Goal: Book appointment/travel/reservation

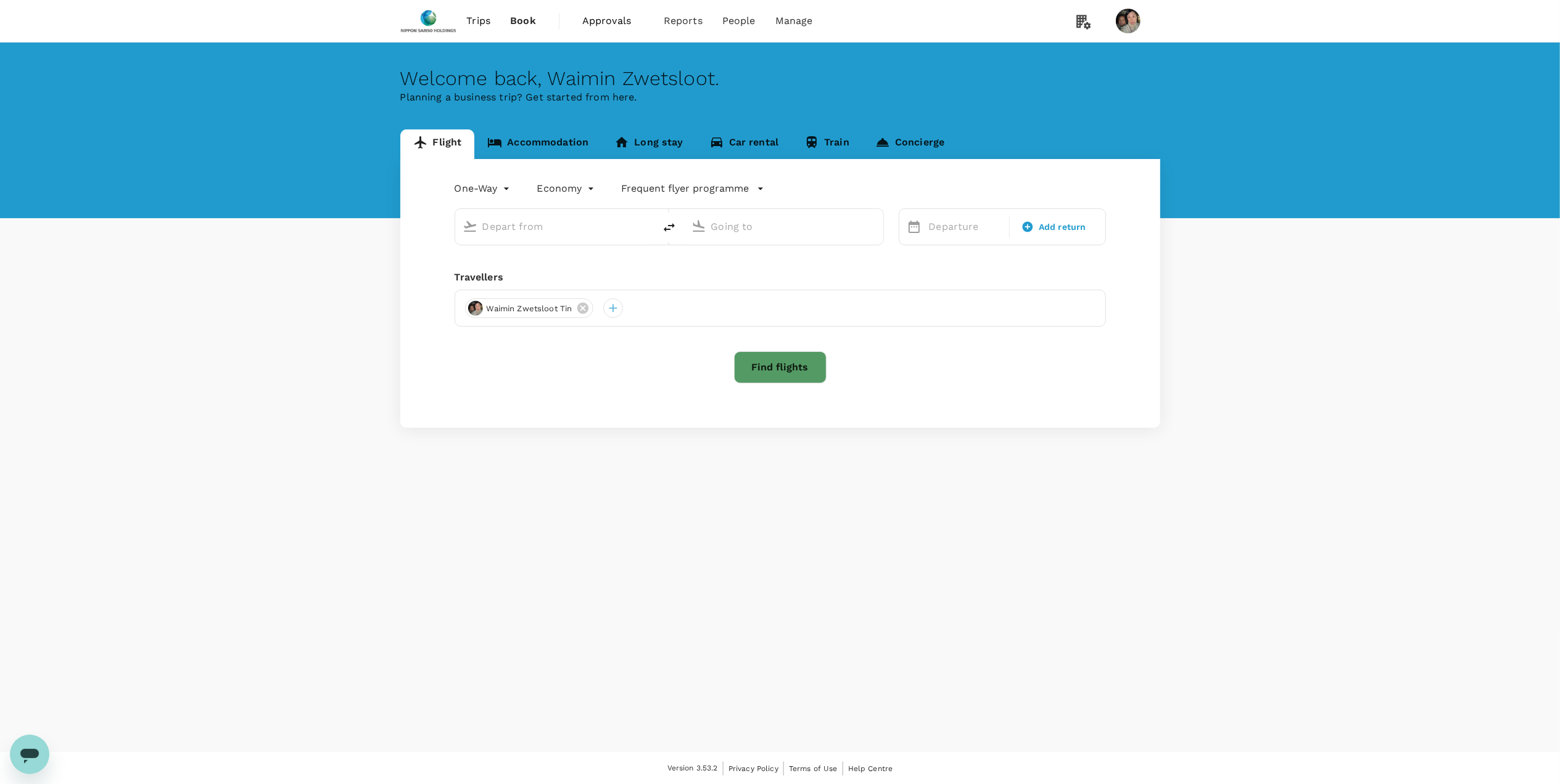
type input "roundtrip"
type input "Singapore Changi (SIN)"
type input "[PERSON_NAME] Intl (MNL)"
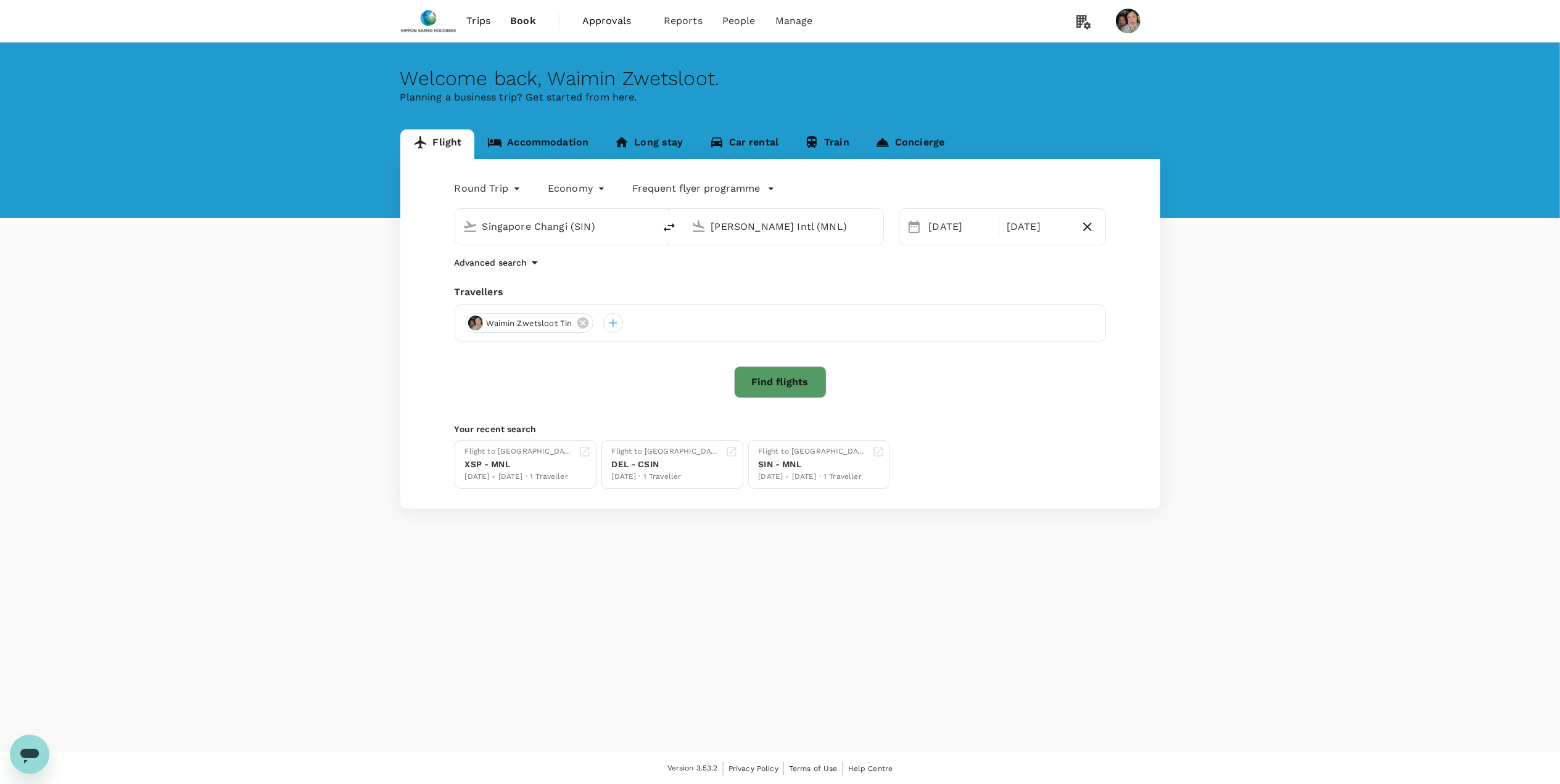
click at [603, 24] on span "Approvals" at bounding box center [613, 21] width 62 height 15
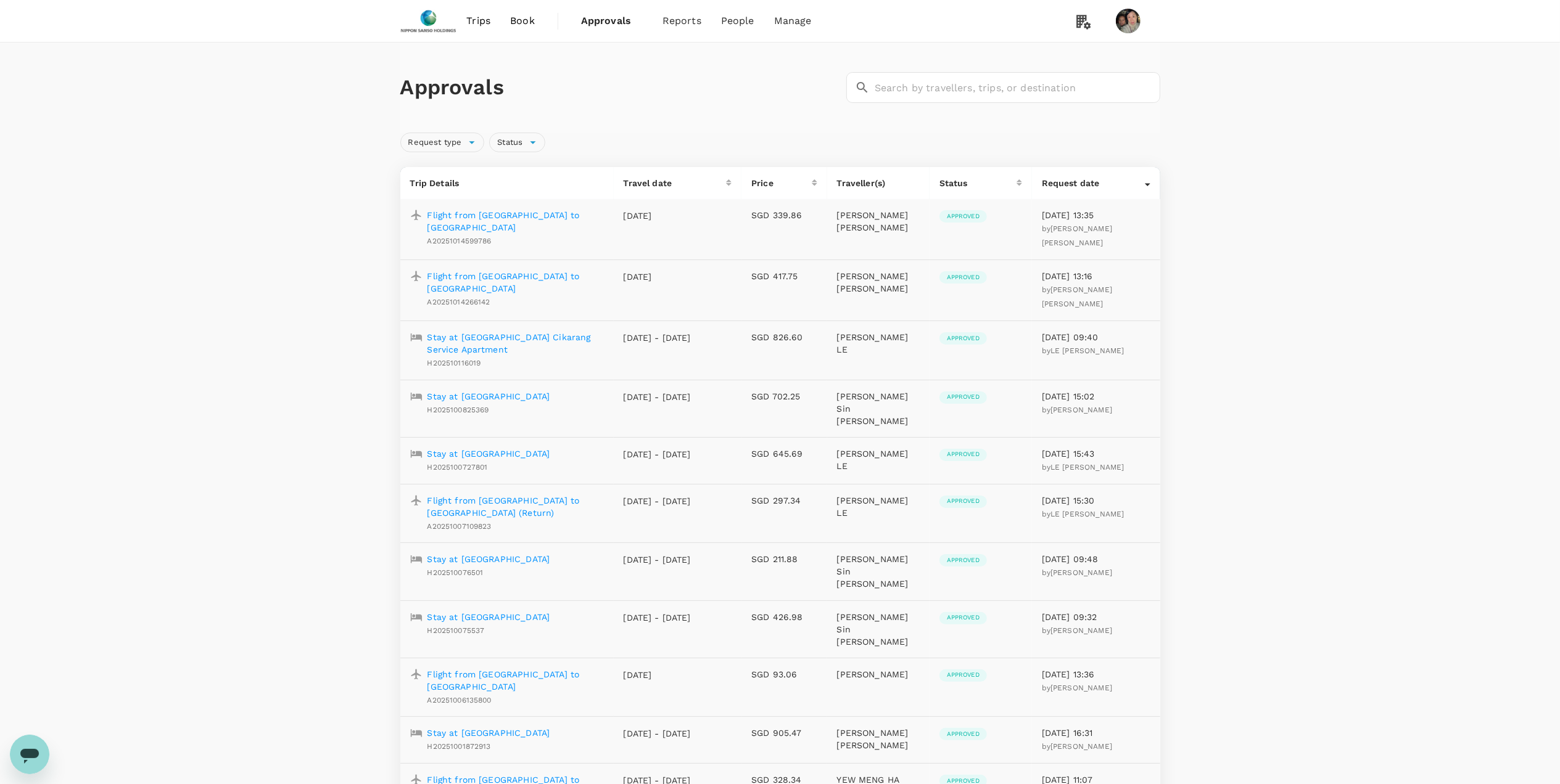
click at [526, 212] on p "Flight from [GEOGRAPHIC_DATA] to [GEOGRAPHIC_DATA]" at bounding box center [516, 221] width 177 height 24
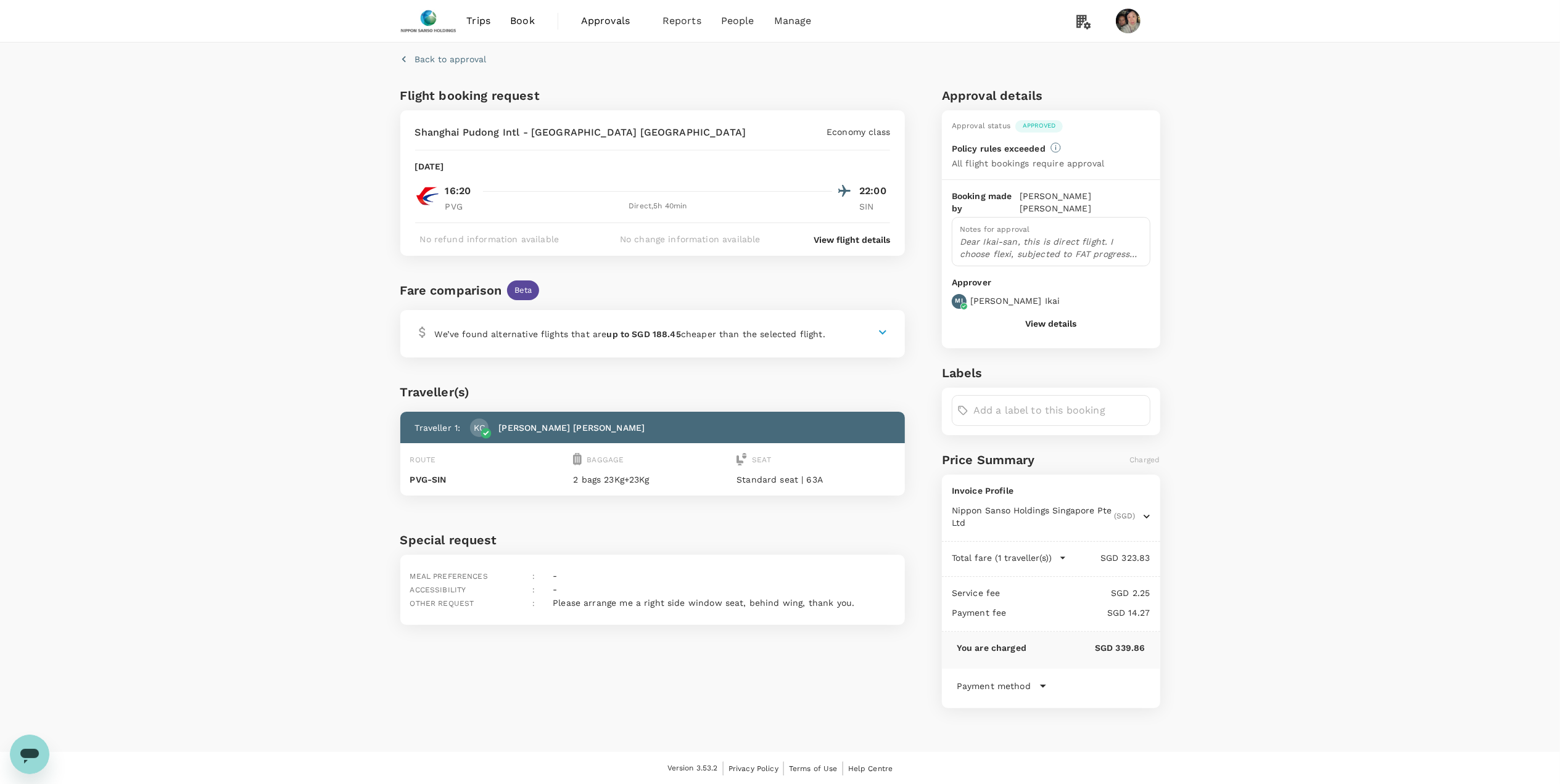
click at [1037, 319] on button "View details" at bounding box center [1051, 323] width 51 height 10
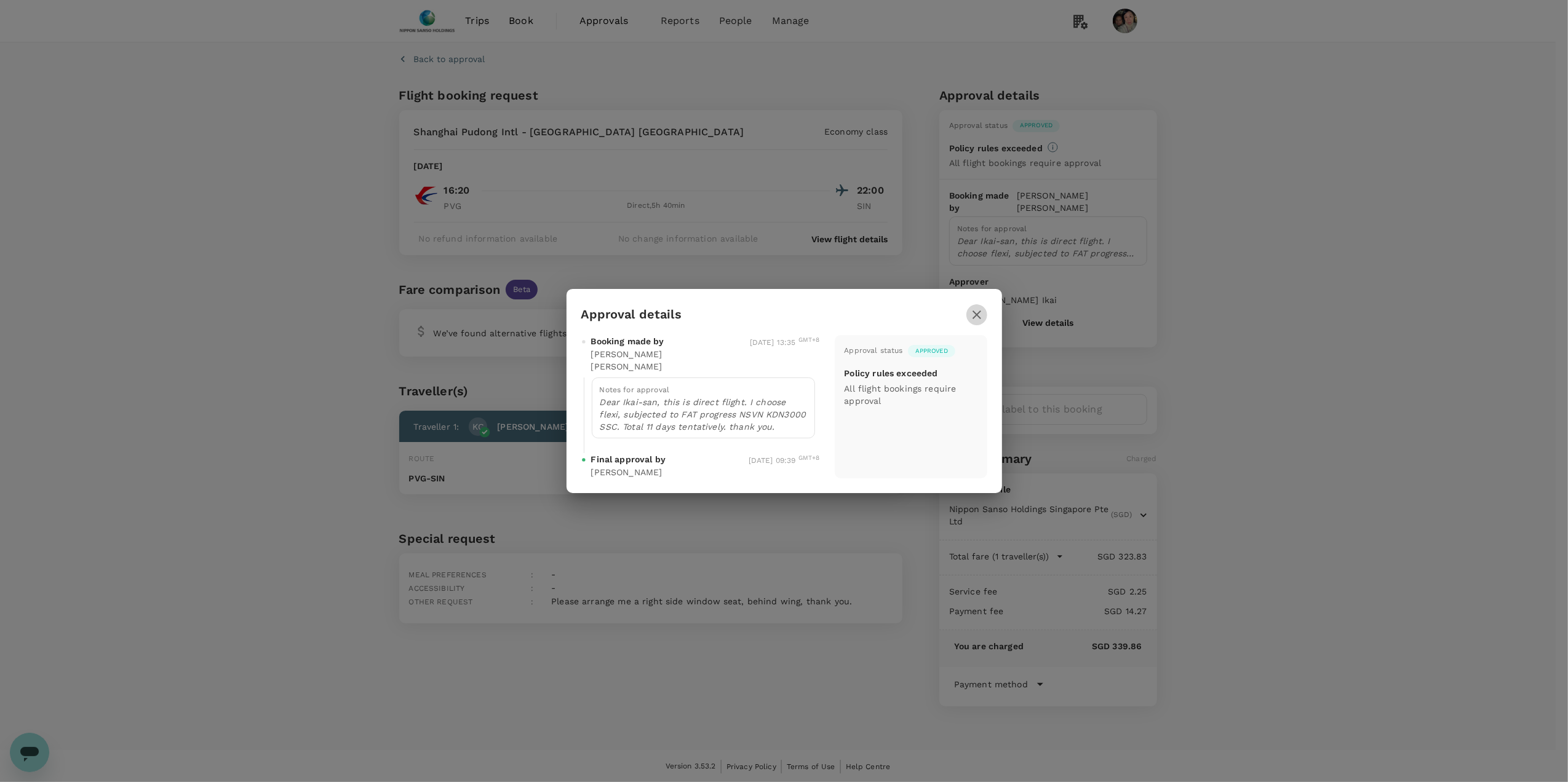
click at [977, 316] on icon "button" at bounding box center [976, 314] width 15 height 15
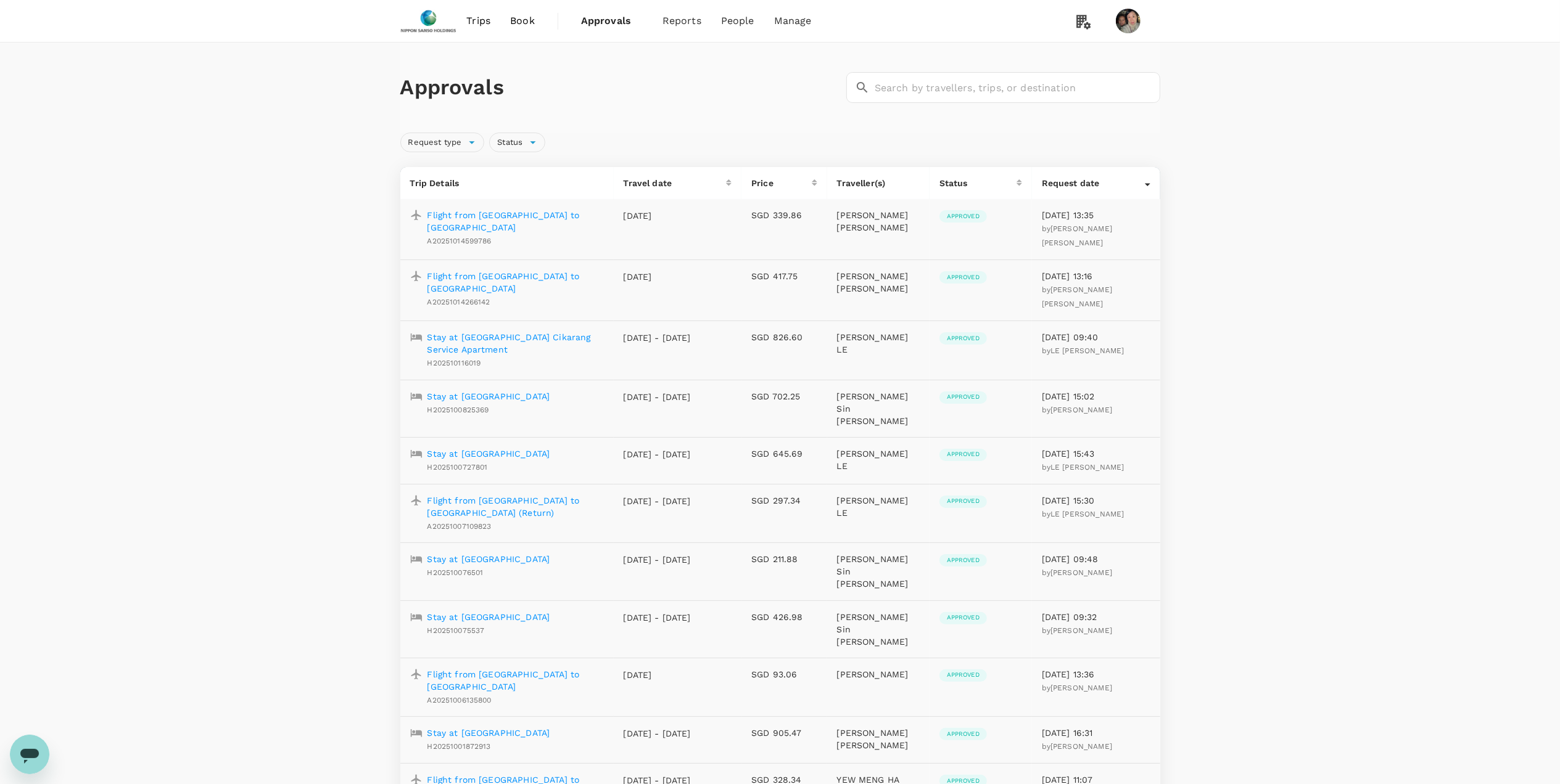
click at [462, 270] on p "Flight from [GEOGRAPHIC_DATA] to [GEOGRAPHIC_DATA]" at bounding box center [516, 282] width 177 height 24
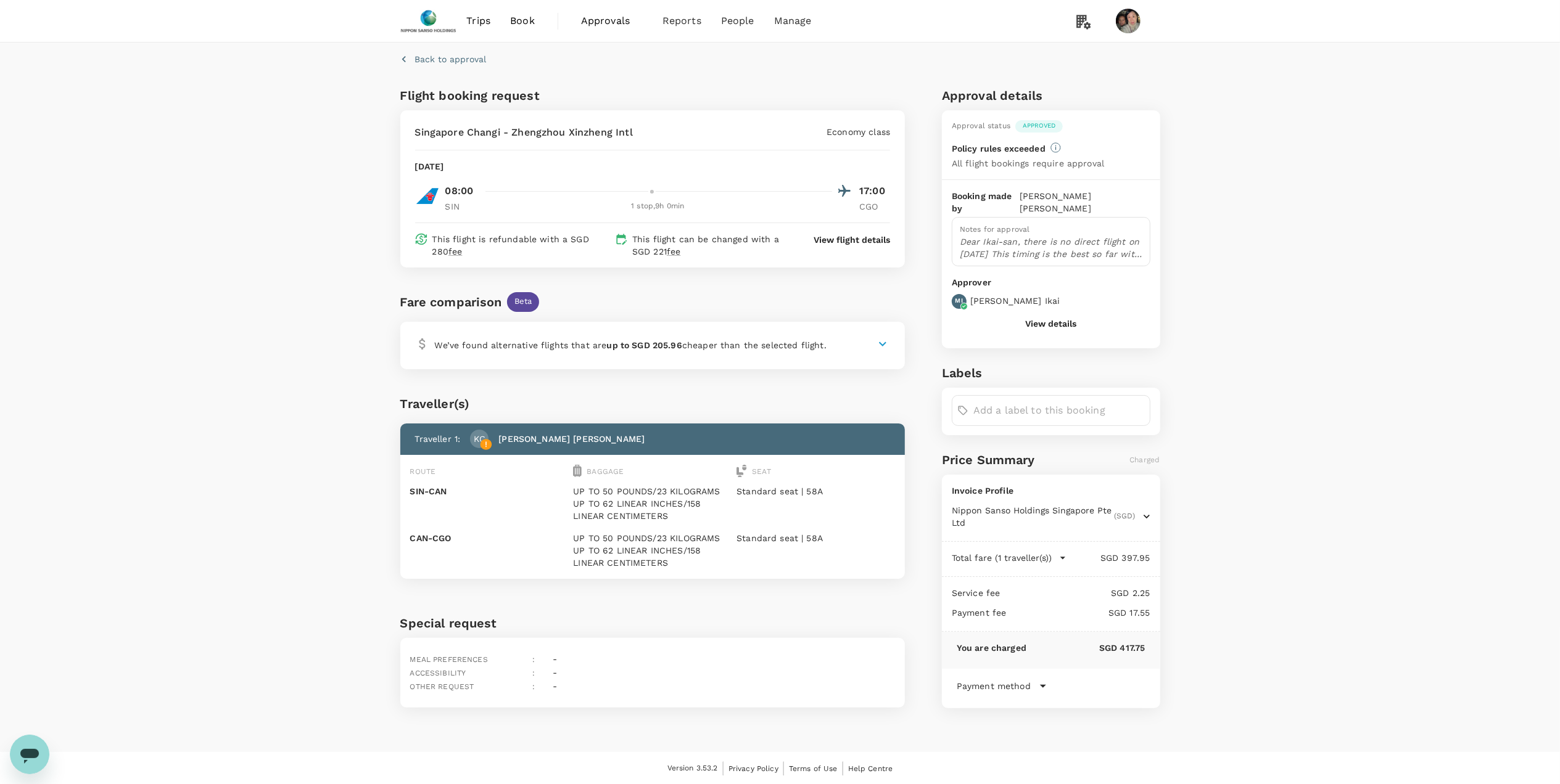
click at [1071, 319] on button "View details" at bounding box center [1051, 323] width 51 height 10
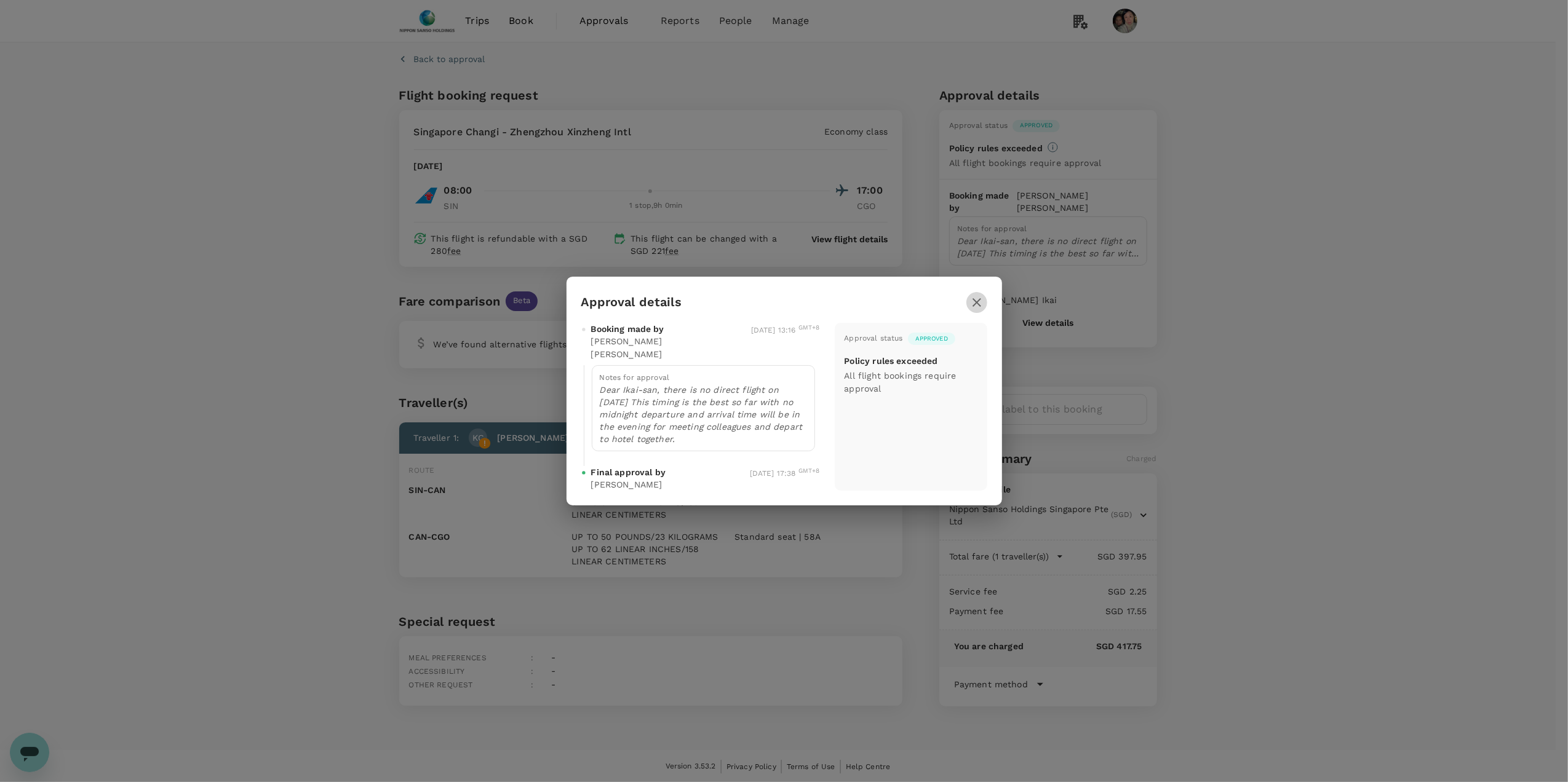
click at [978, 310] on icon "button" at bounding box center [976, 302] width 15 height 15
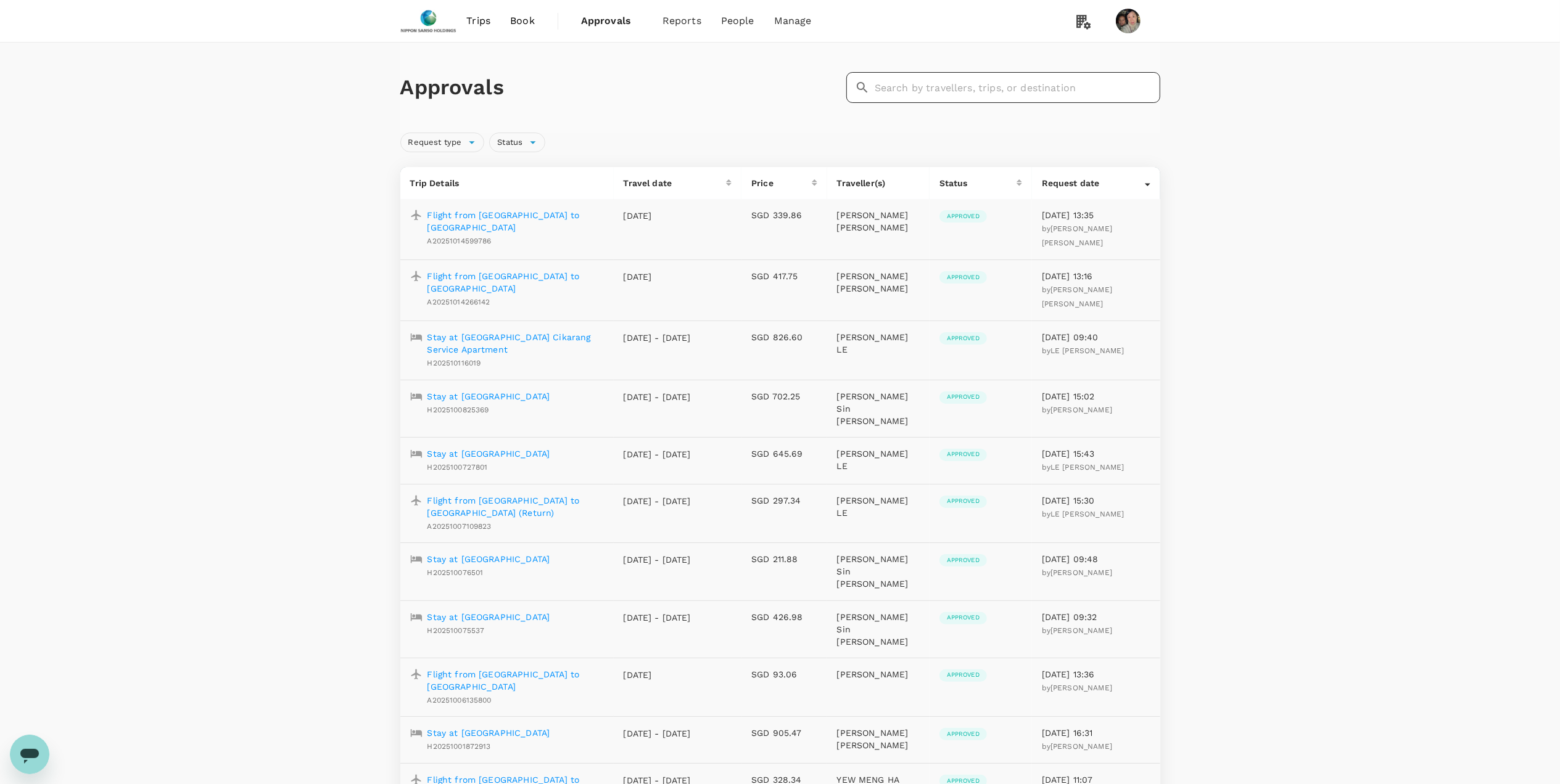
click at [892, 94] on input "text" at bounding box center [1018, 87] width 286 height 31
click at [517, 22] on span "Book" at bounding box center [523, 21] width 24 height 15
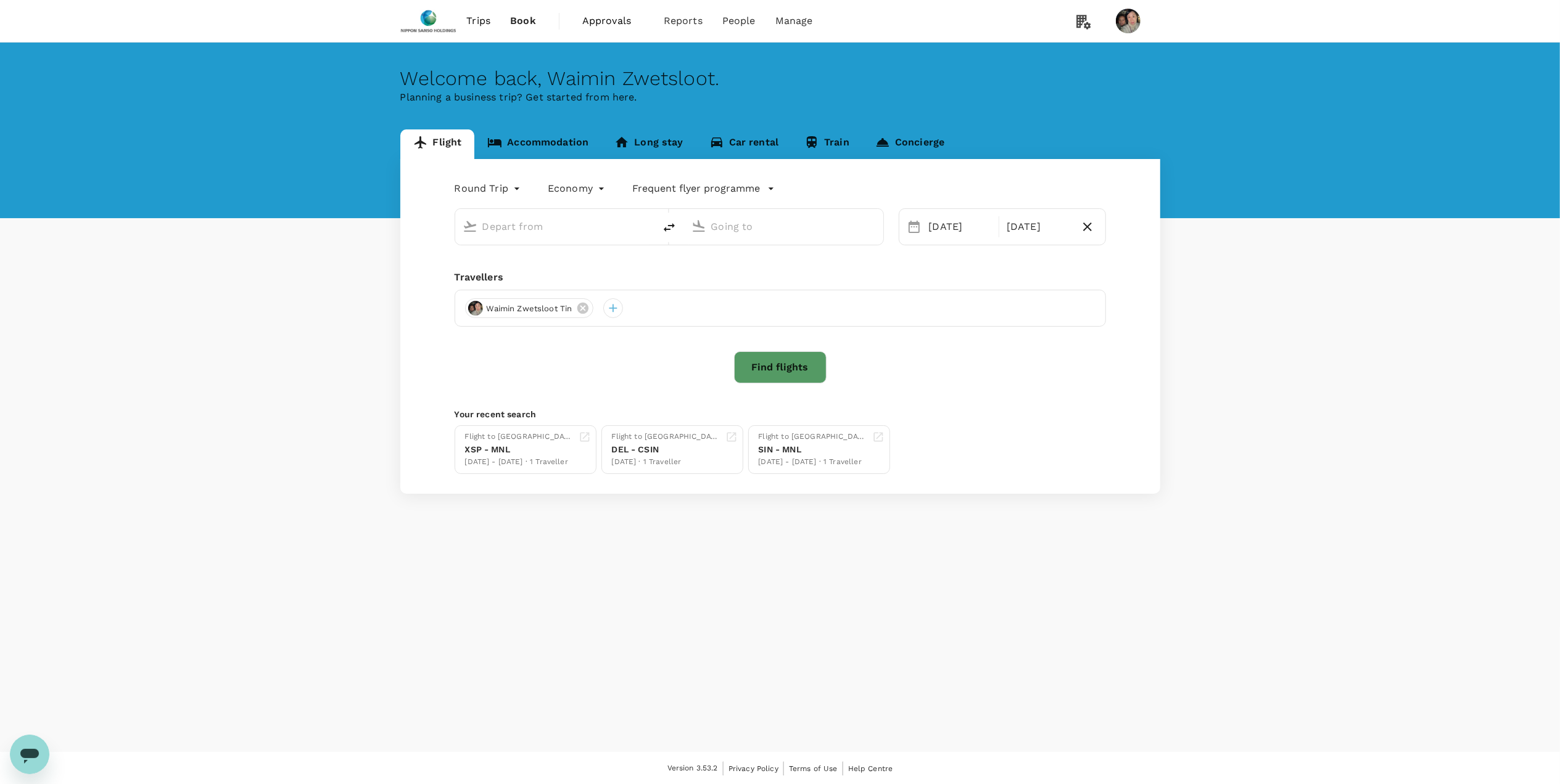
type input "Singapore Changi (SIN)"
type input "[PERSON_NAME] Intl (MNL)"
type input "Singapore Changi (SIN)"
type input "[PERSON_NAME] Intl (MNL)"
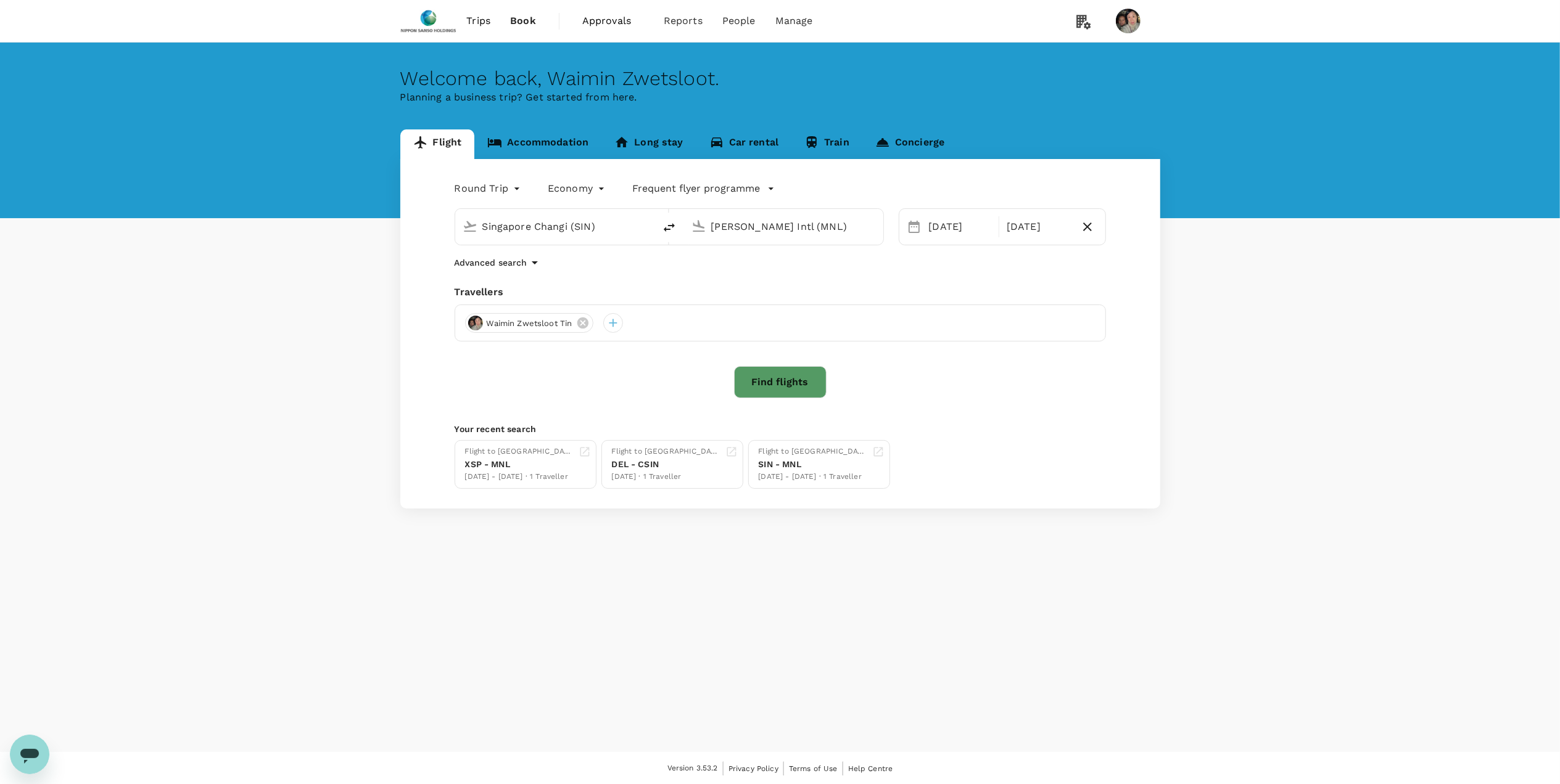
click at [516, 144] on link "Accommodation" at bounding box center [538, 144] width 127 height 30
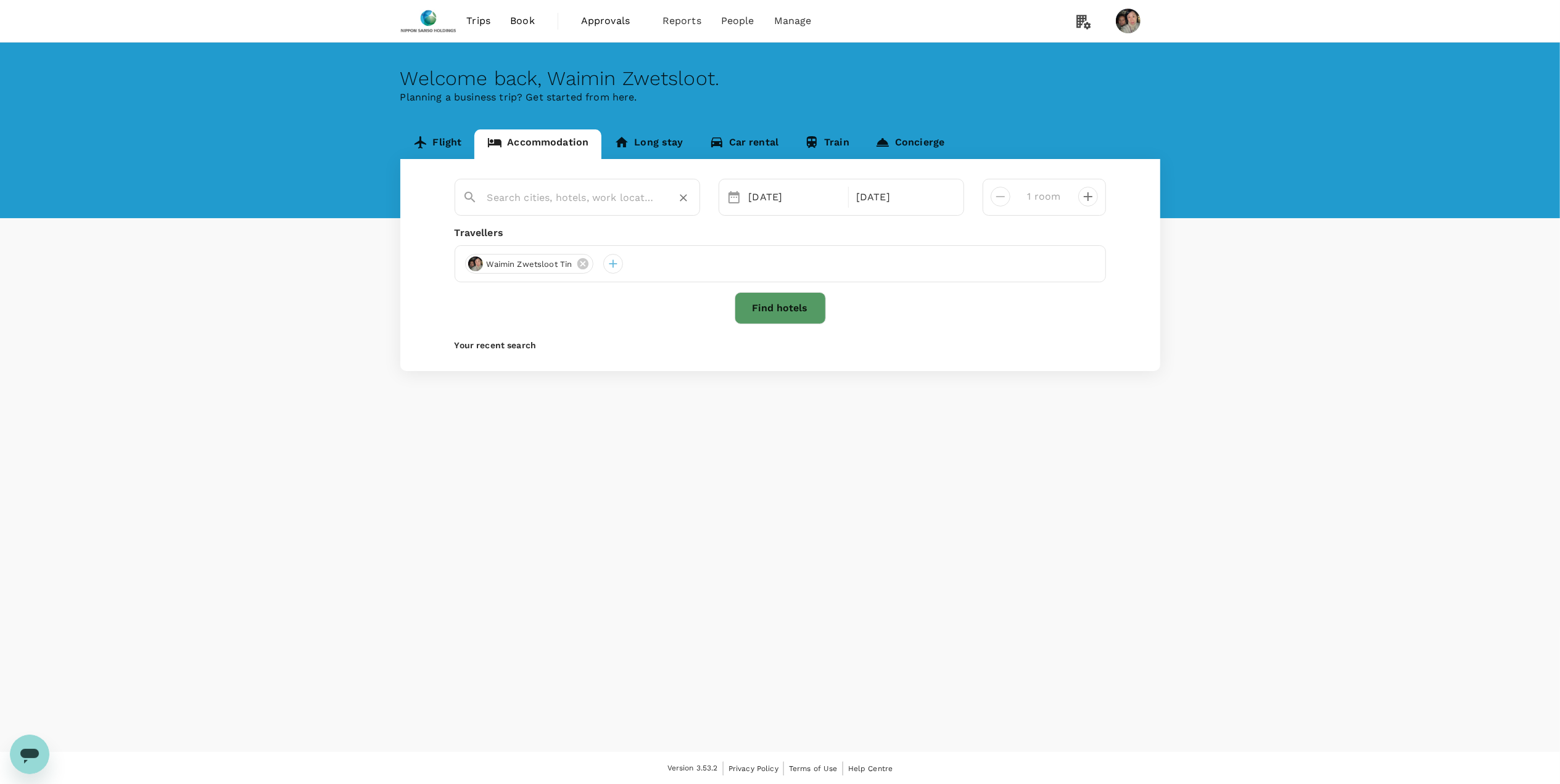
type input "[GEOGRAPHIC_DATA] [GEOGRAPHIC_DATA] [GEOGRAPHIC_DATA] Premier"
click at [684, 198] on icon "Clear" at bounding box center [684, 199] width 8 height 8
click at [610, 232] on div "[GEOGRAPHIC_DATA]" at bounding box center [586, 238] width 217 height 13
type input "[GEOGRAPHIC_DATA]"
click at [808, 192] on div "[DATE]" at bounding box center [795, 197] width 103 height 24
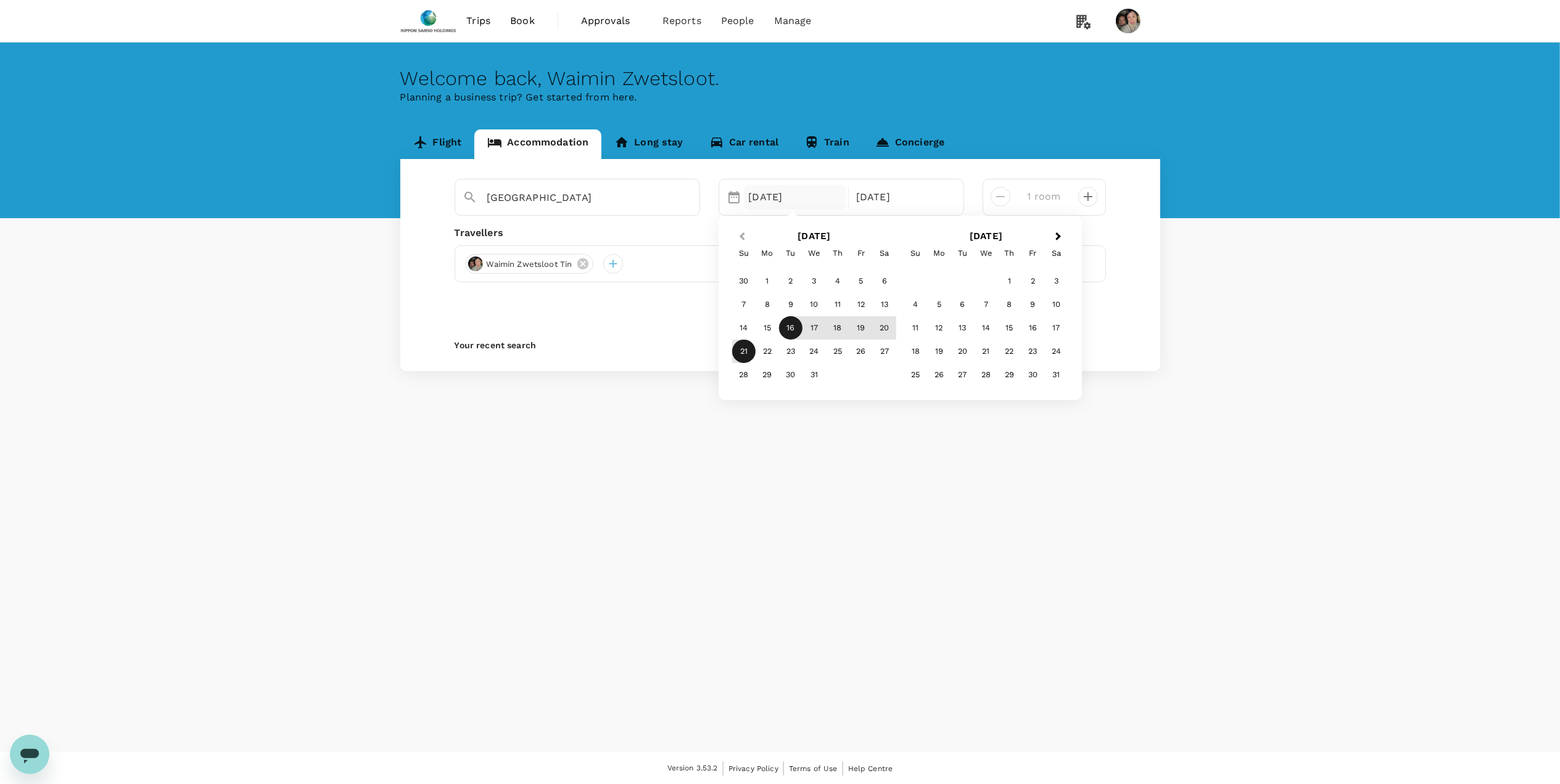
click at [746, 233] on button "Previous Month" at bounding box center [741, 237] width 20 height 20
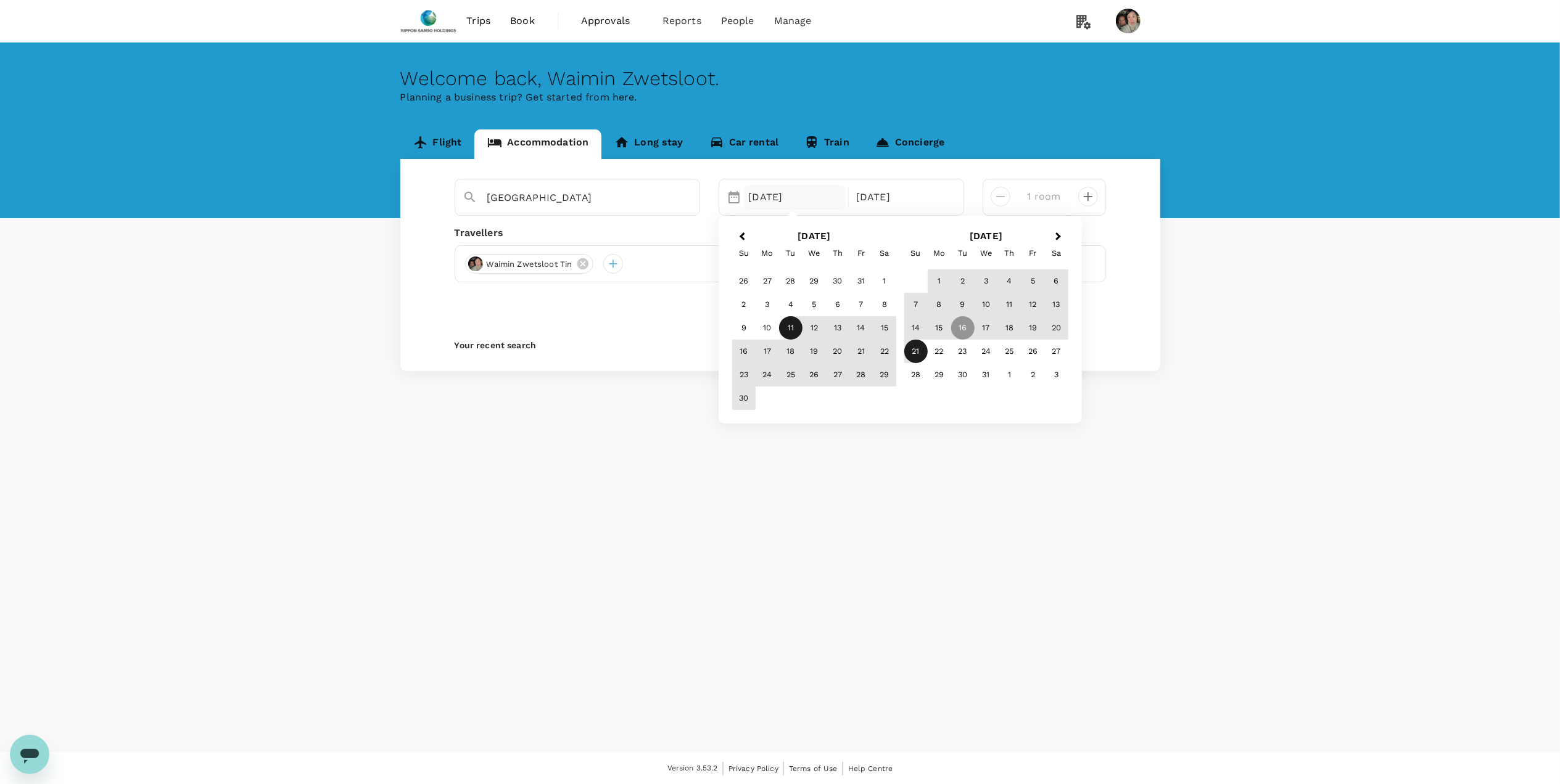
click at [795, 331] on div "11" at bounding box center [791, 328] width 24 height 24
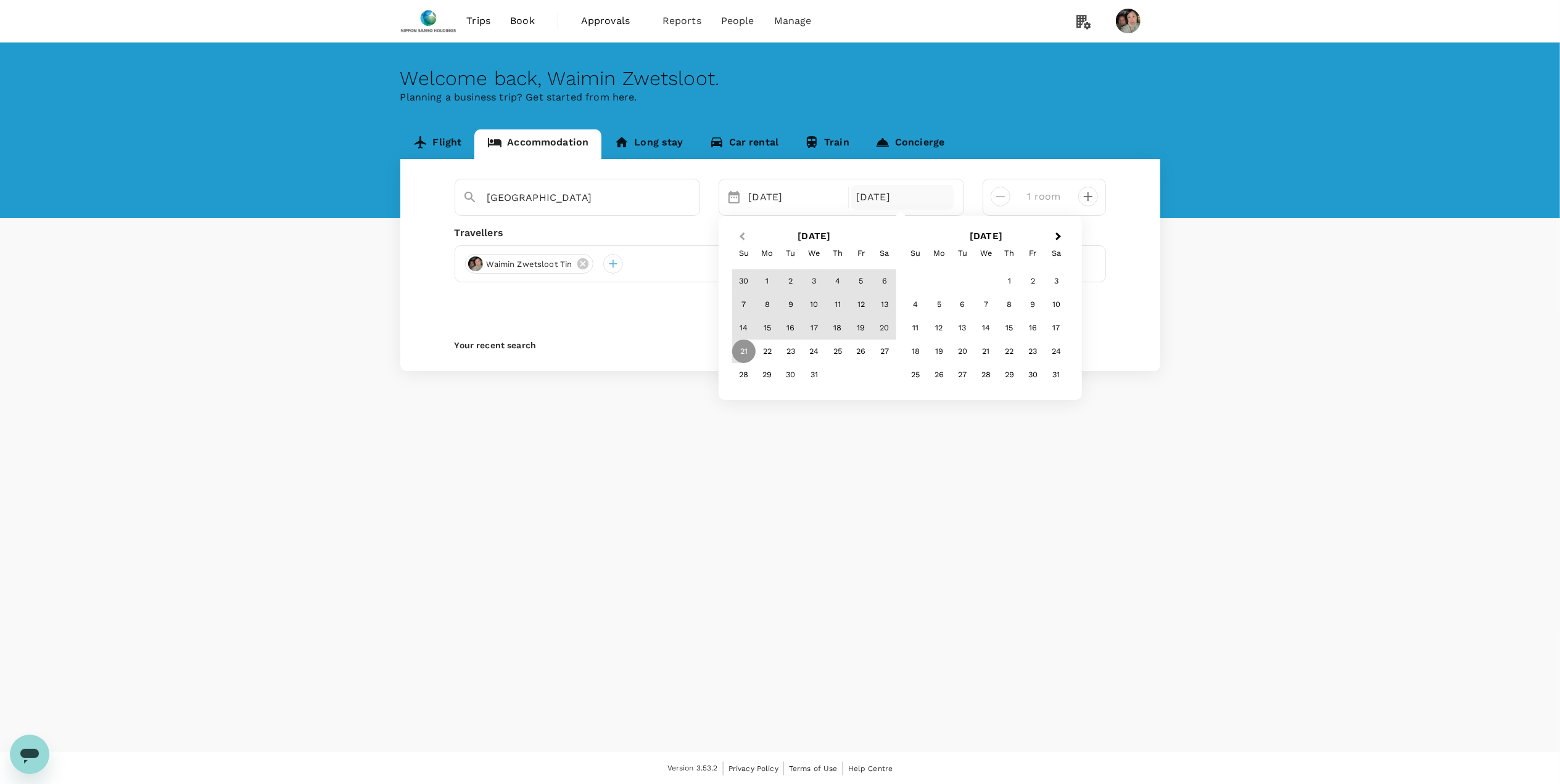
click at [738, 237] on button "Previous Month" at bounding box center [741, 237] width 20 height 20
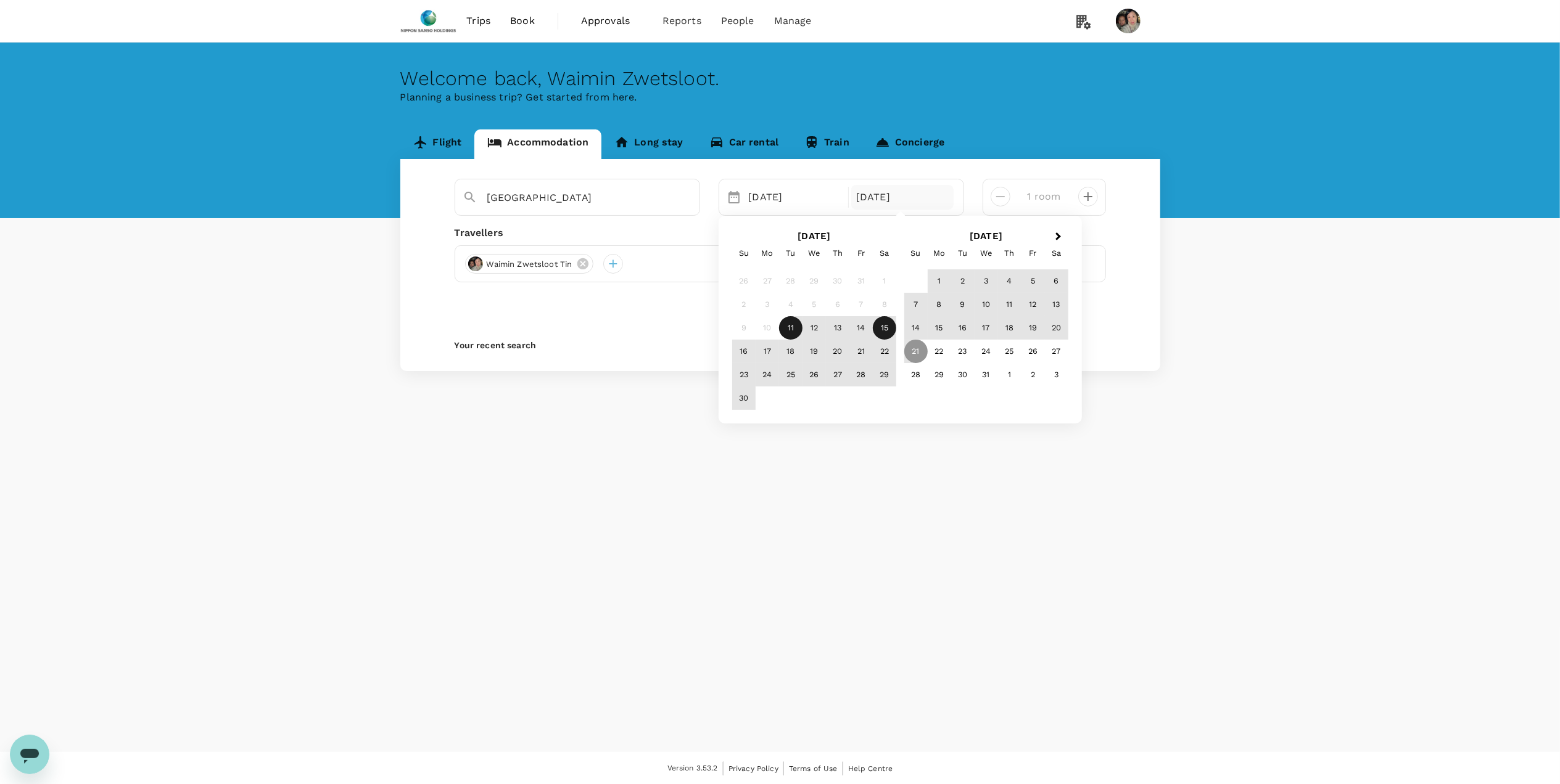
click at [884, 327] on div "15" at bounding box center [885, 328] width 24 height 24
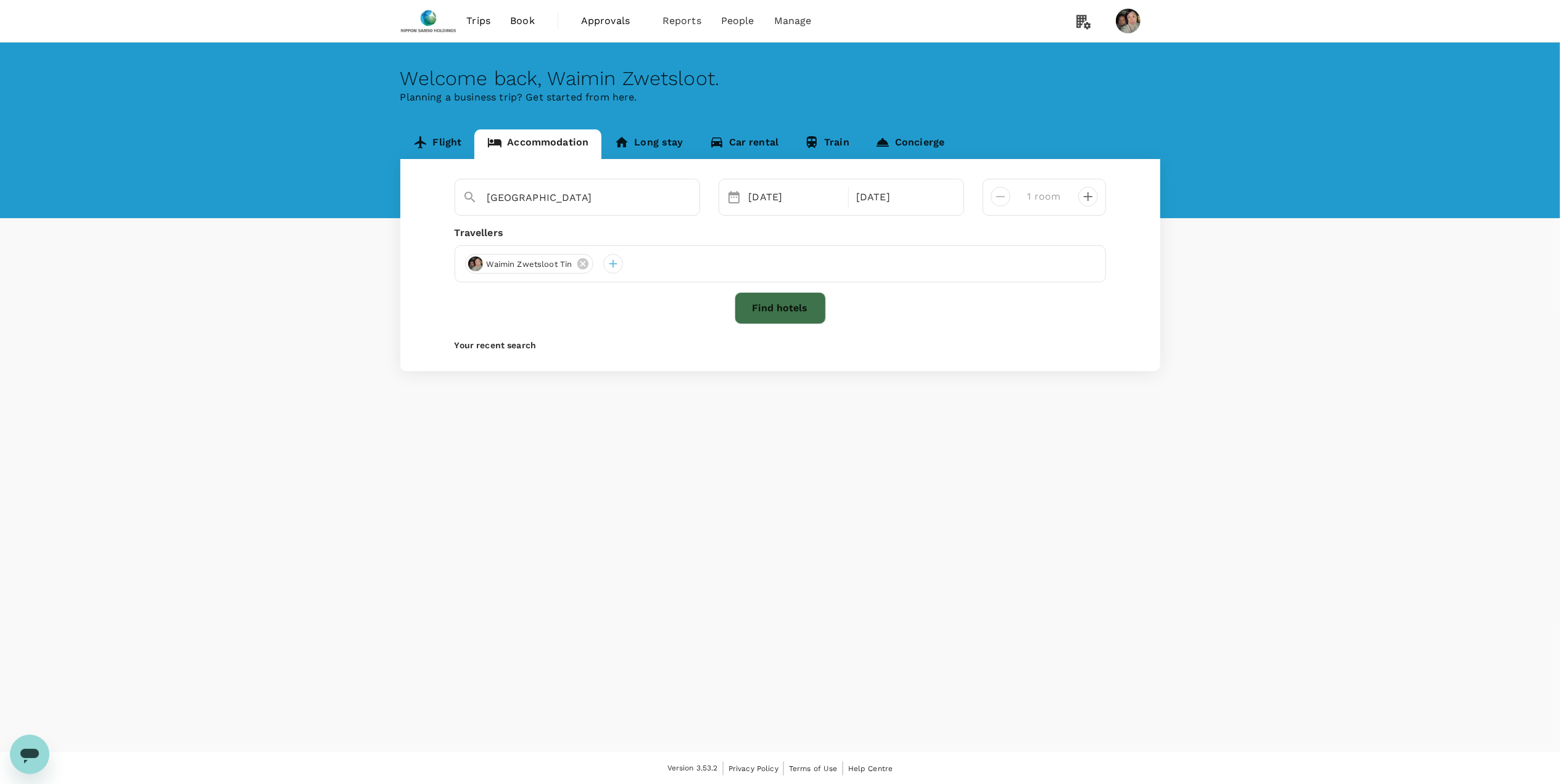
click at [779, 305] on button "Find hotels" at bounding box center [781, 308] width 91 height 32
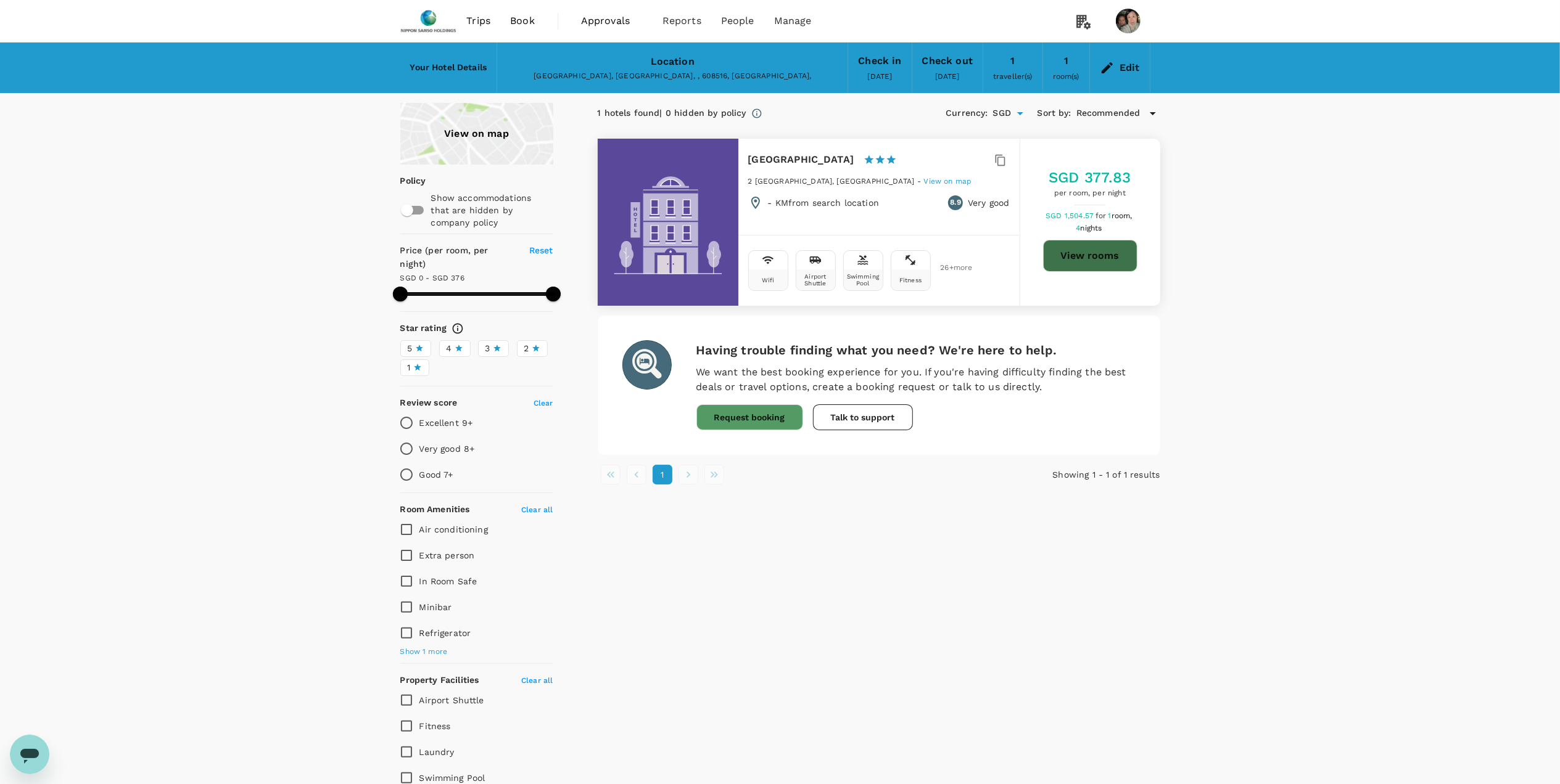
click at [1107, 254] on button "View rooms" at bounding box center [1090, 256] width 94 height 32
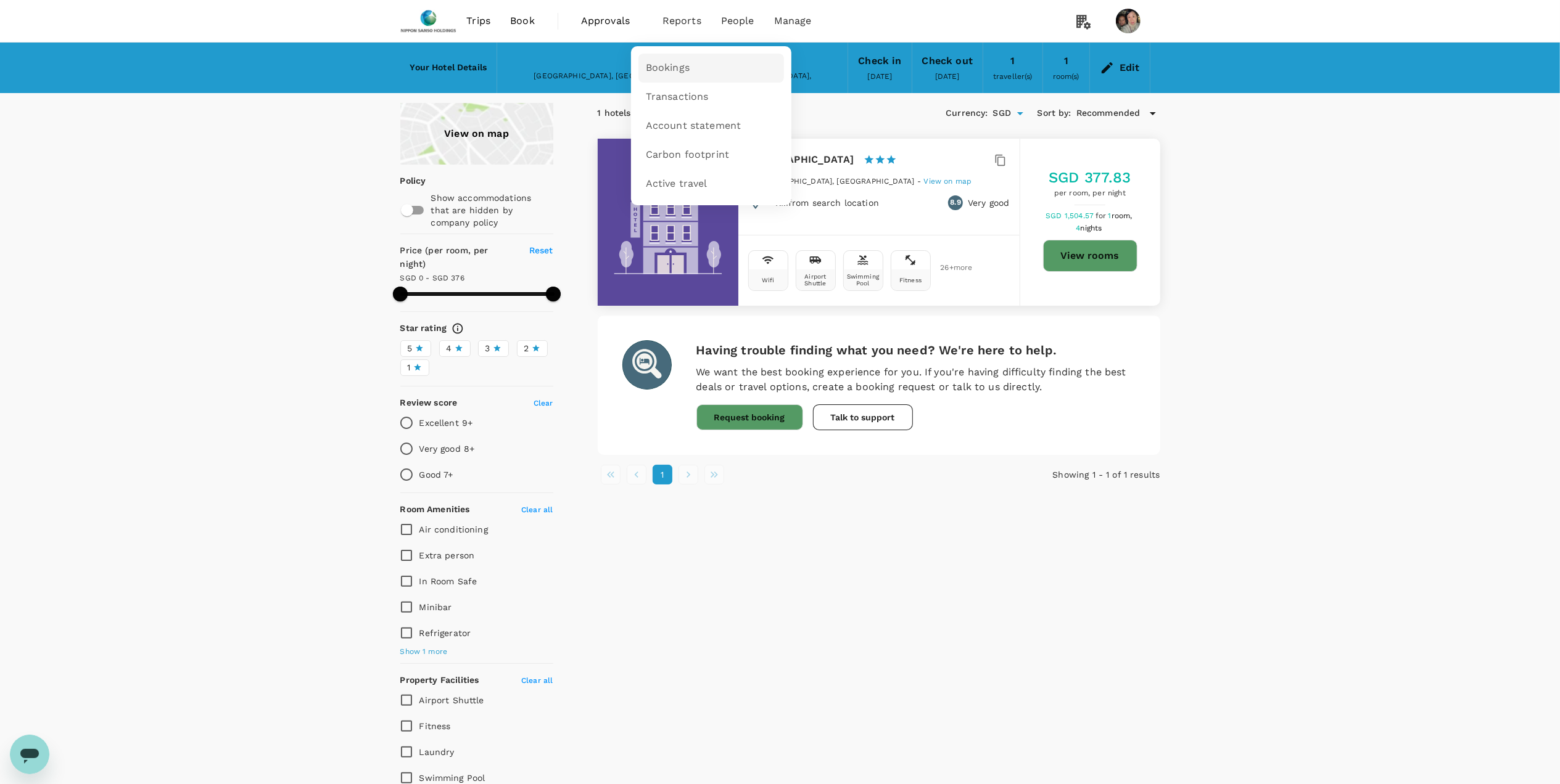
click at [670, 59] on link "Bookings" at bounding box center [711, 68] width 146 height 29
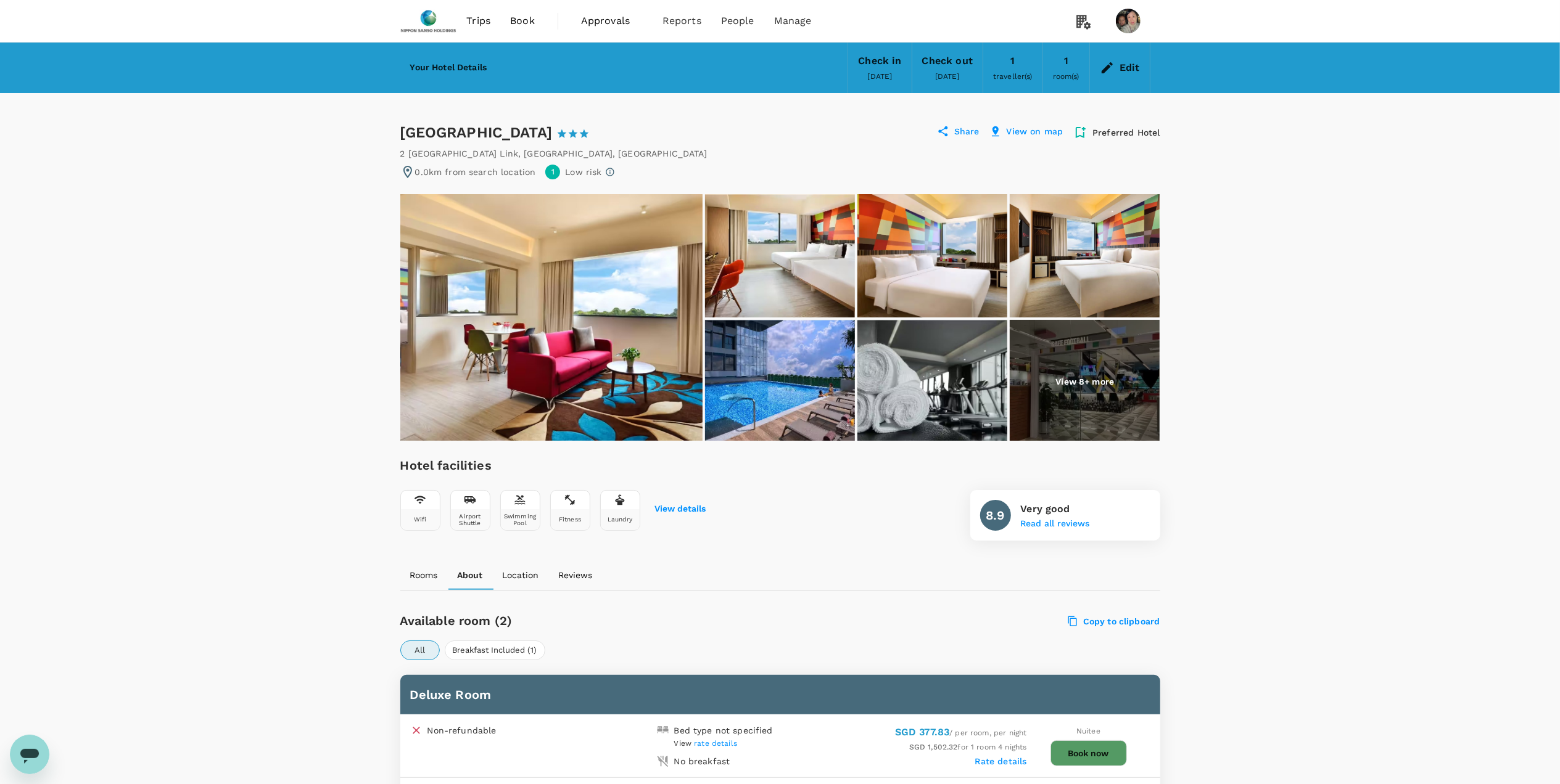
click at [514, 20] on span "Book" at bounding box center [523, 21] width 24 height 15
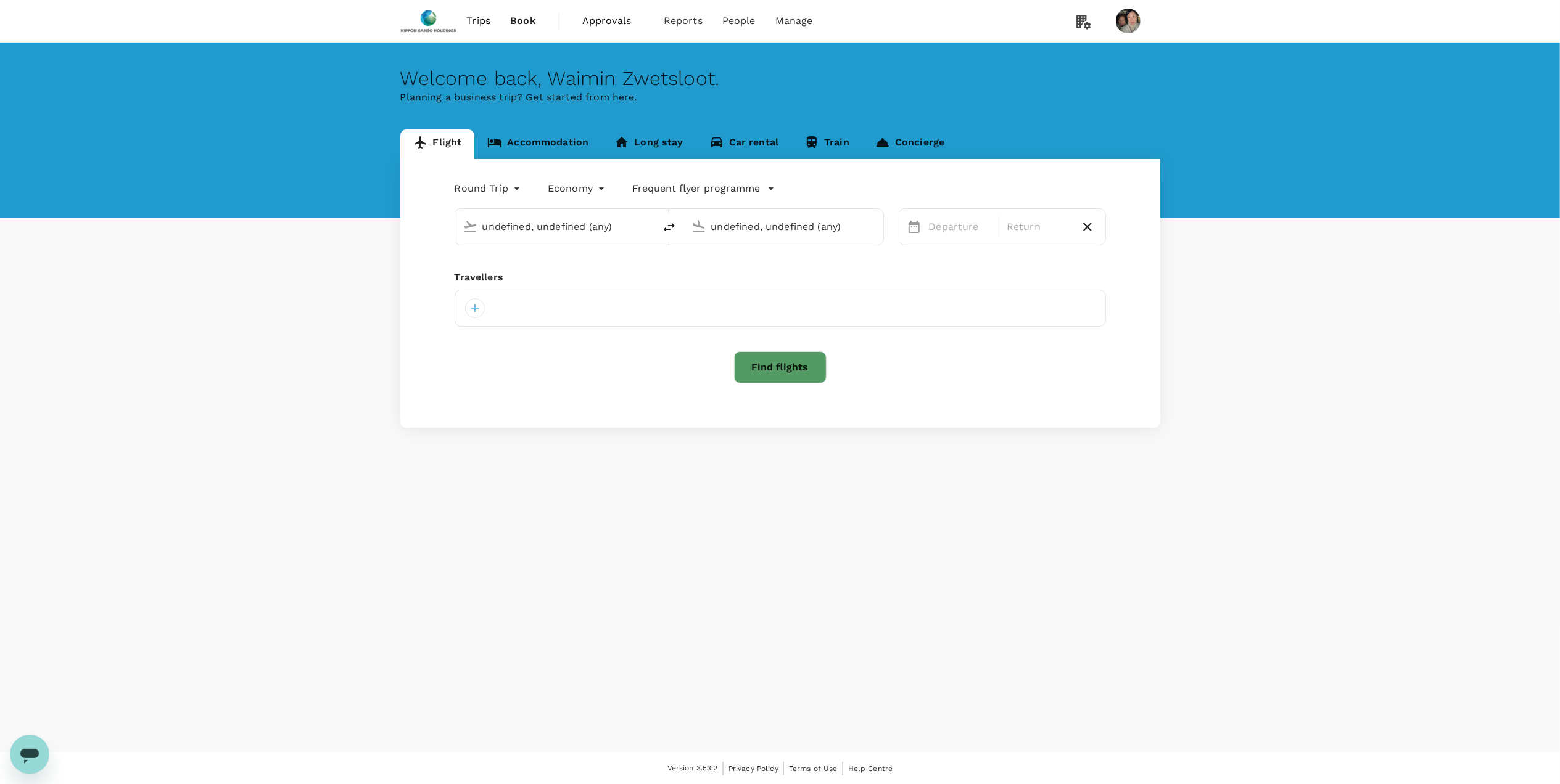
type input "Singapore Changi (SIN)"
type input "[PERSON_NAME] Intl (MNL)"
type input "Singapore Changi (SIN)"
type input "[PERSON_NAME] Intl (MNL)"
type input "Singapore Changi (SIN)"
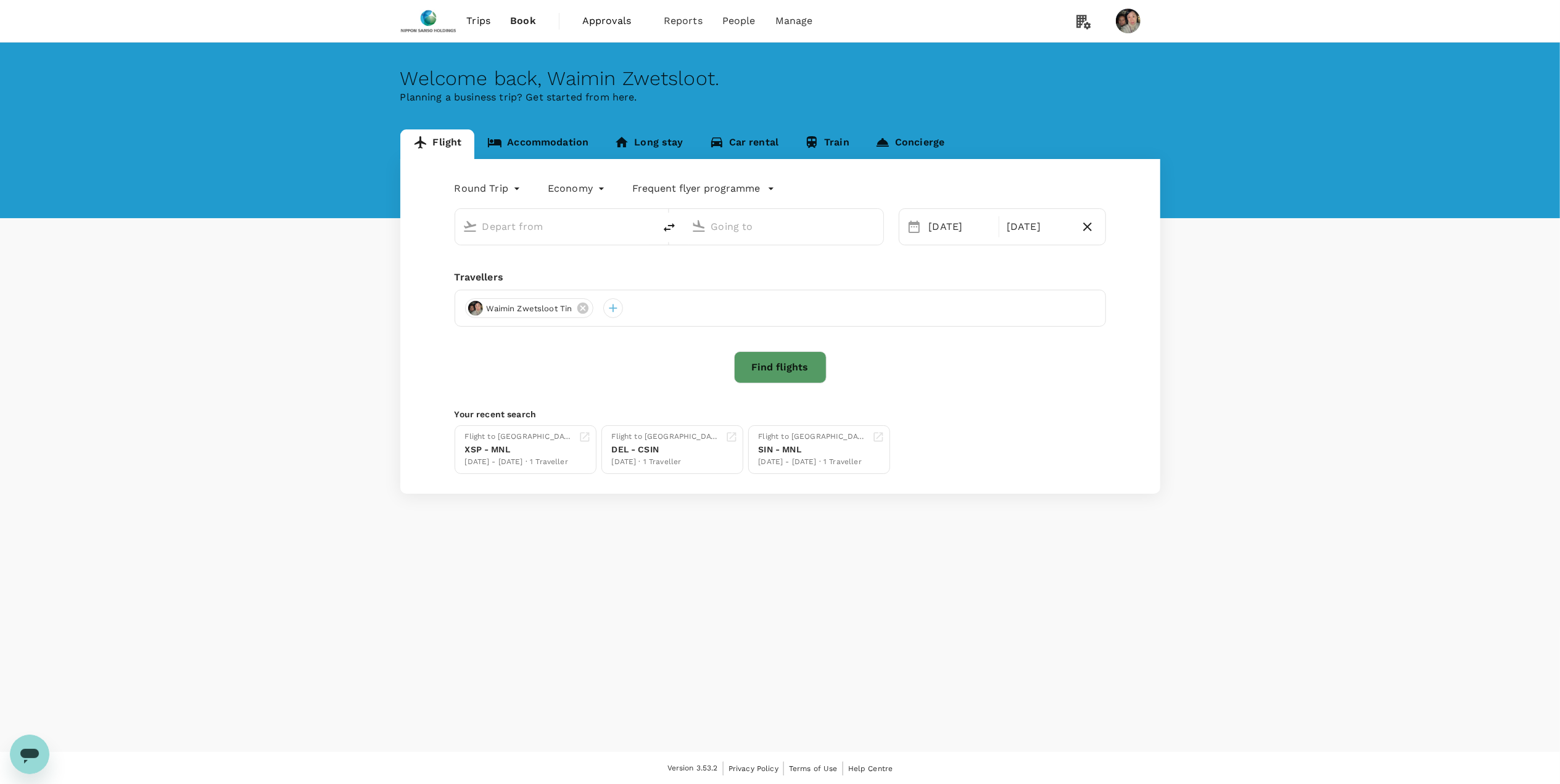
type input "[PERSON_NAME] Intl (MNL)"
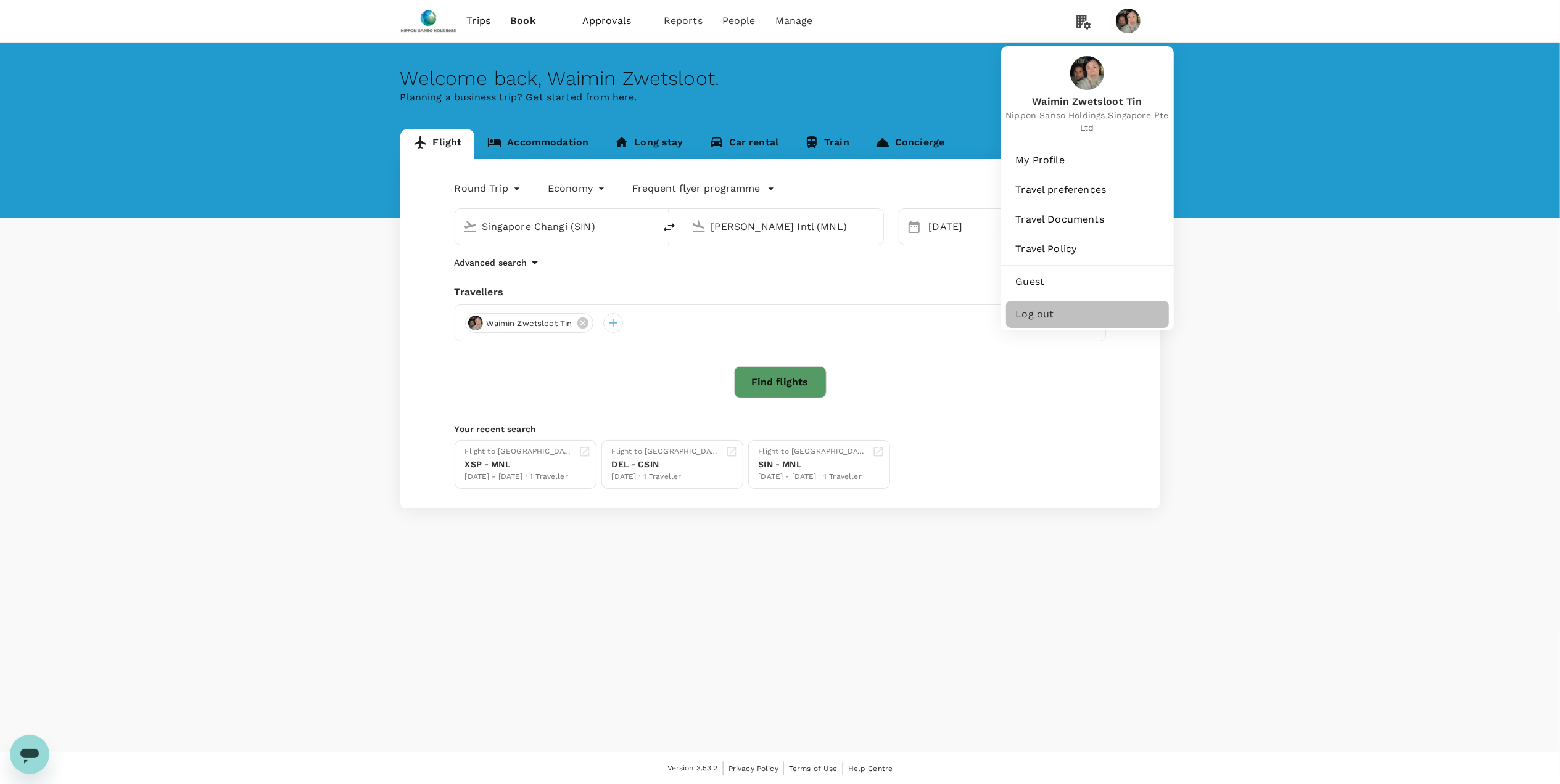
click at [1049, 321] on span "Log out" at bounding box center [1088, 314] width 143 height 15
